Goal: Transaction & Acquisition: Register for event/course

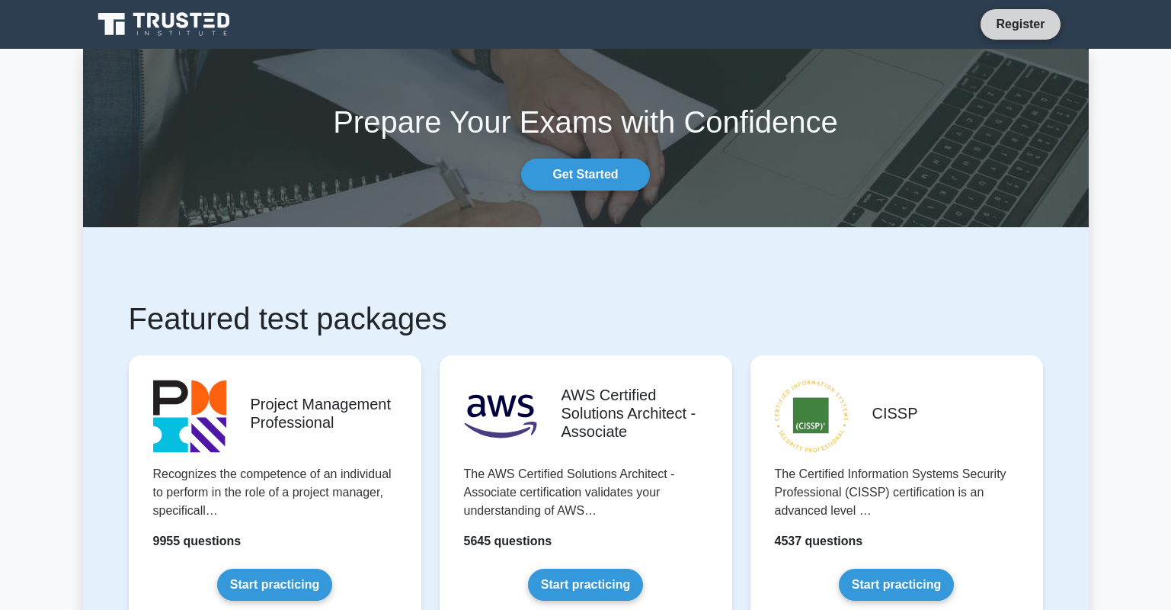
click at [1018, 18] on link "Register" at bounding box center [1020, 23] width 67 height 19
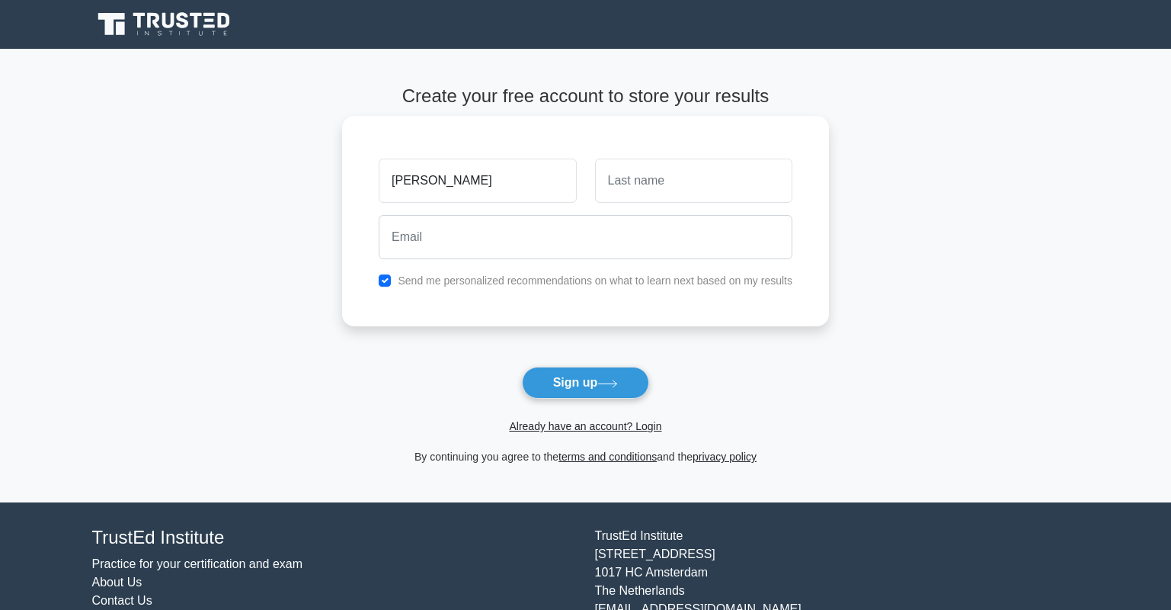
type input "[PERSON_NAME]"
click at [612, 192] on input "text" at bounding box center [693, 180] width 197 height 44
type input "Webb"
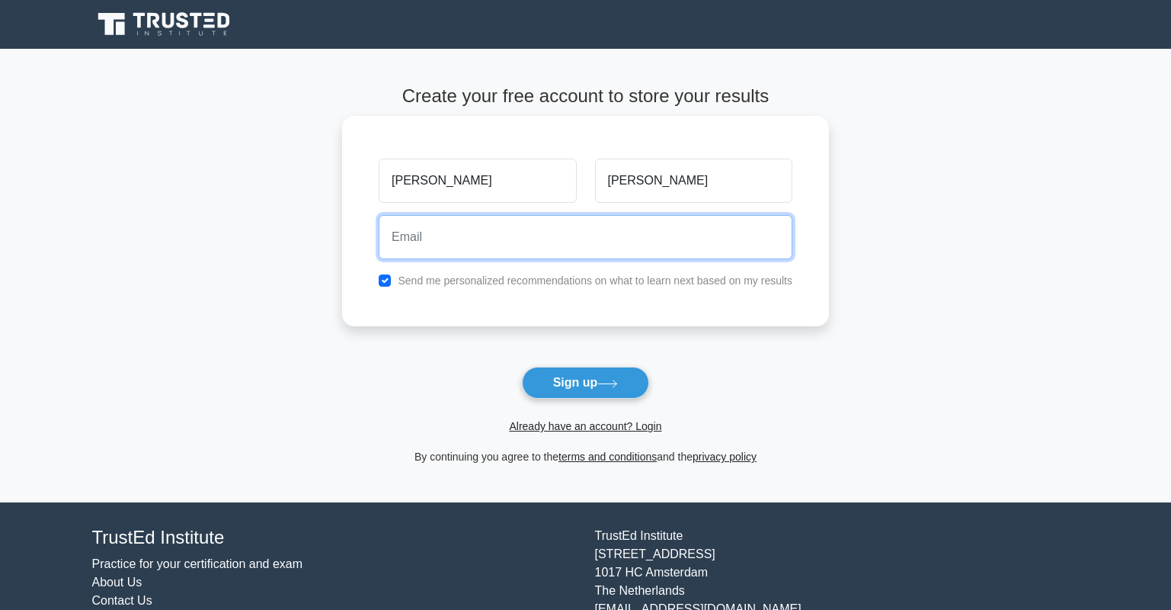
click at [508, 233] on input "email" at bounding box center [586, 237] width 414 height 44
type input "rjoywebb@yahoo.com"
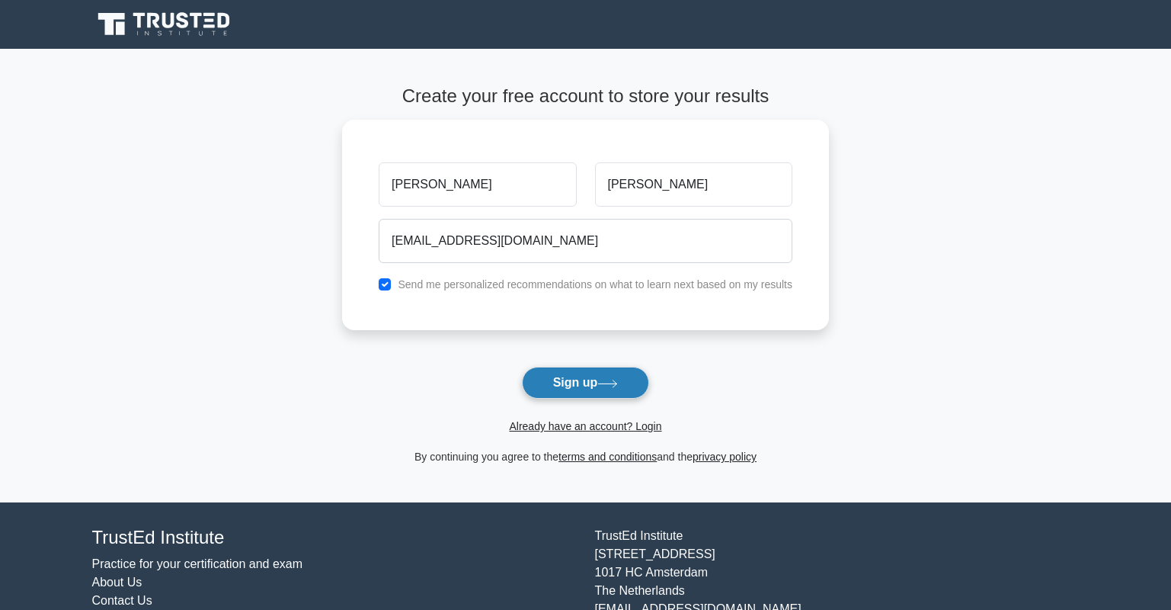
click at [562, 381] on button "Sign up" at bounding box center [586, 382] width 128 height 32
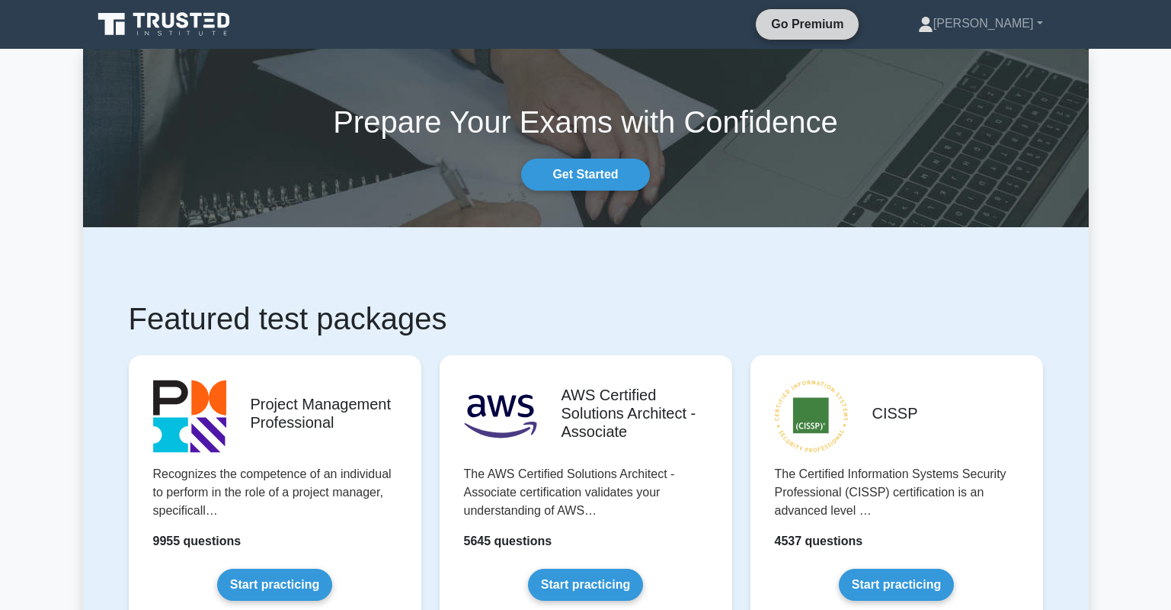
click at [853, 26] on link "Go Premium" at bounding box center [807, 23] width 91 height 19
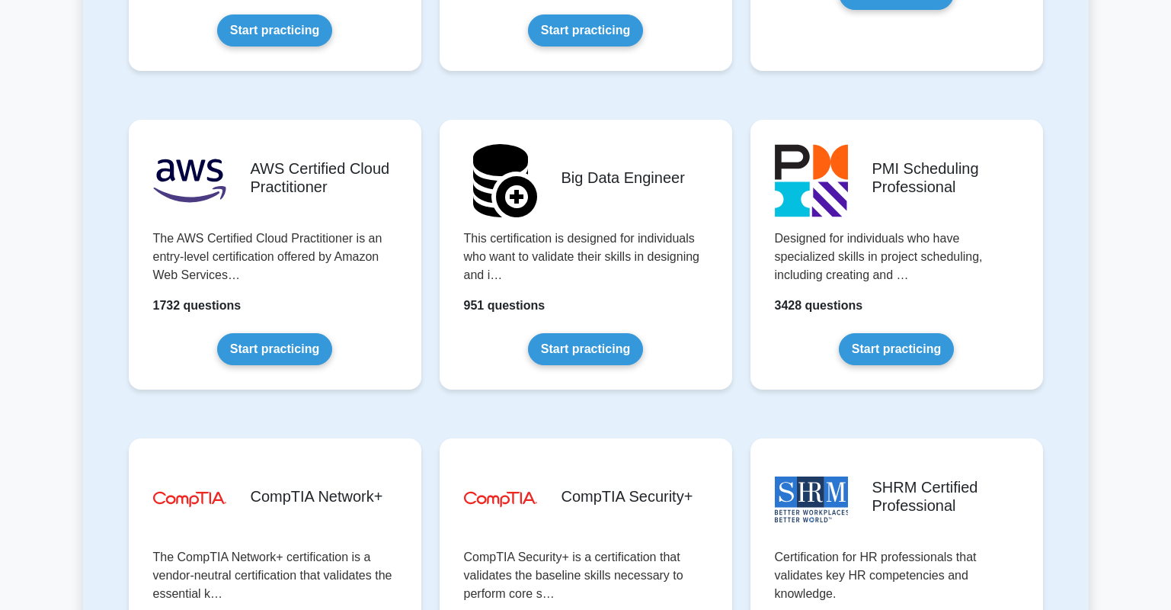
scroll to position [2600, 0]
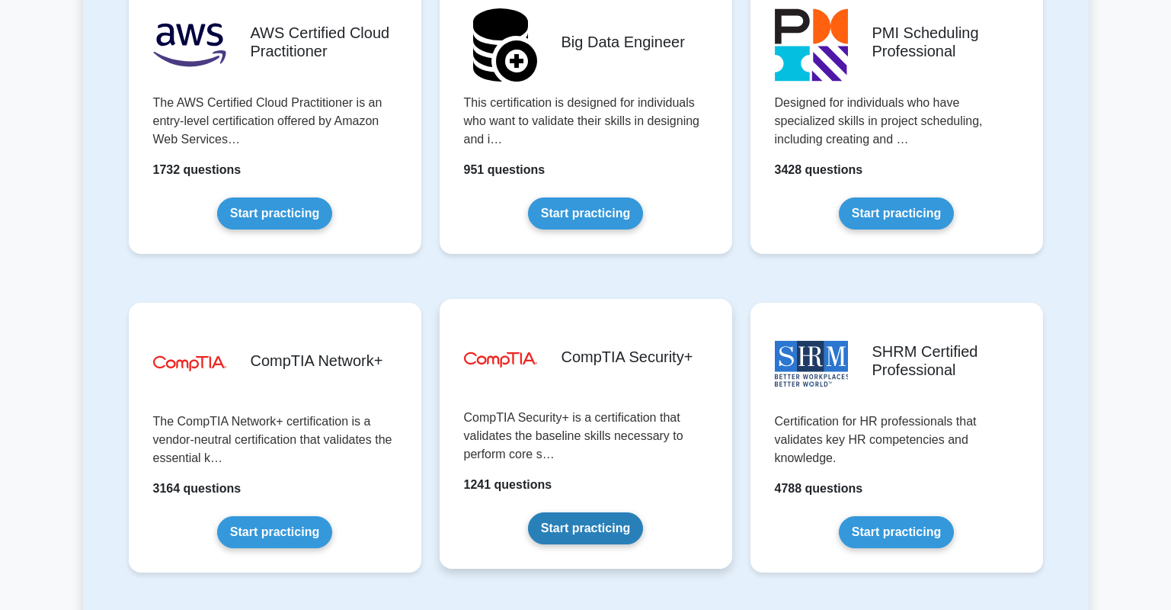
click at [590, 524] on link "Start practicing" at bounding box center [585, 528] width 115 height 32
